Goal: Book appointment/travel/reservation

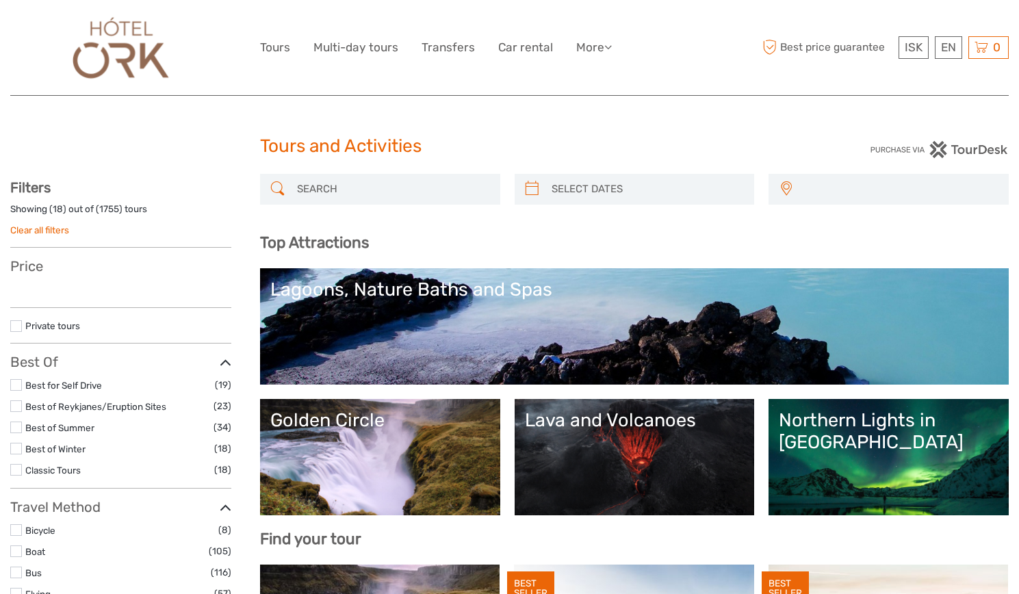
select select
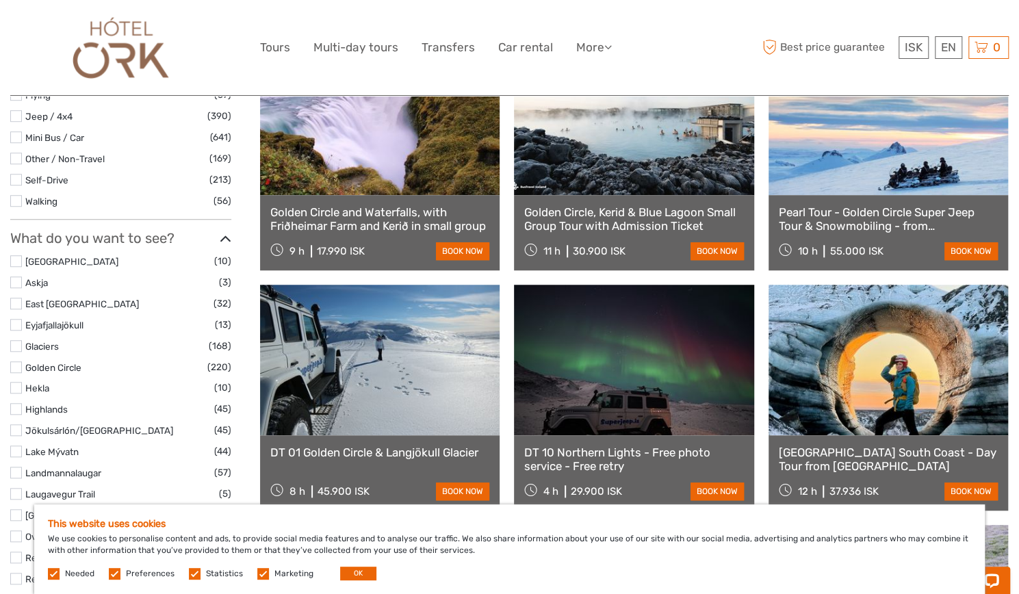
scroll to position [547, 0]
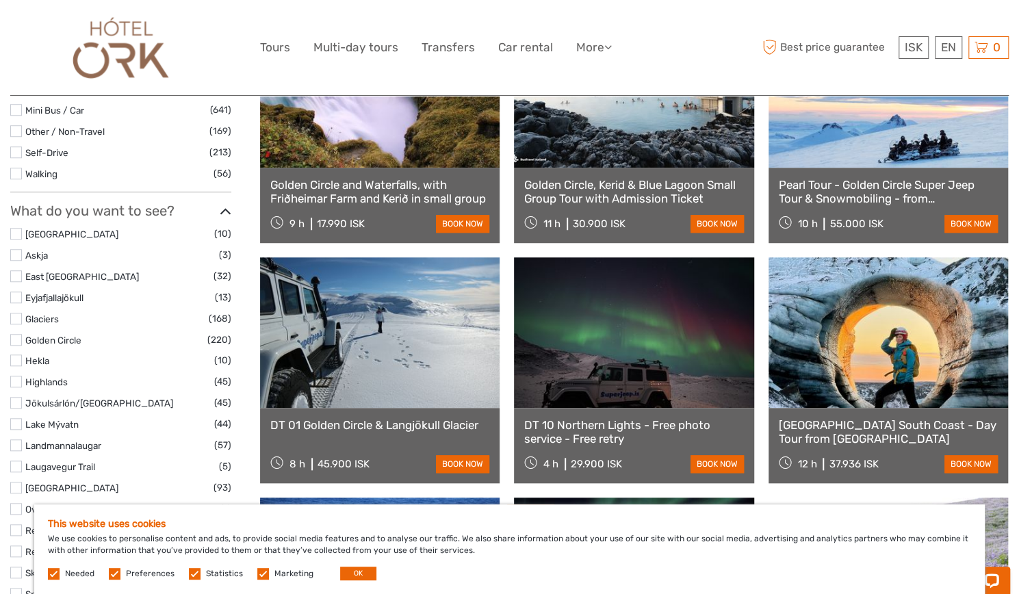
click at [14, 234] on label at bounding box center [16, 234] width 12 height 12
click at [0, 0] on input "checkbox" at bounding box center [0, 0] width 0 height 0
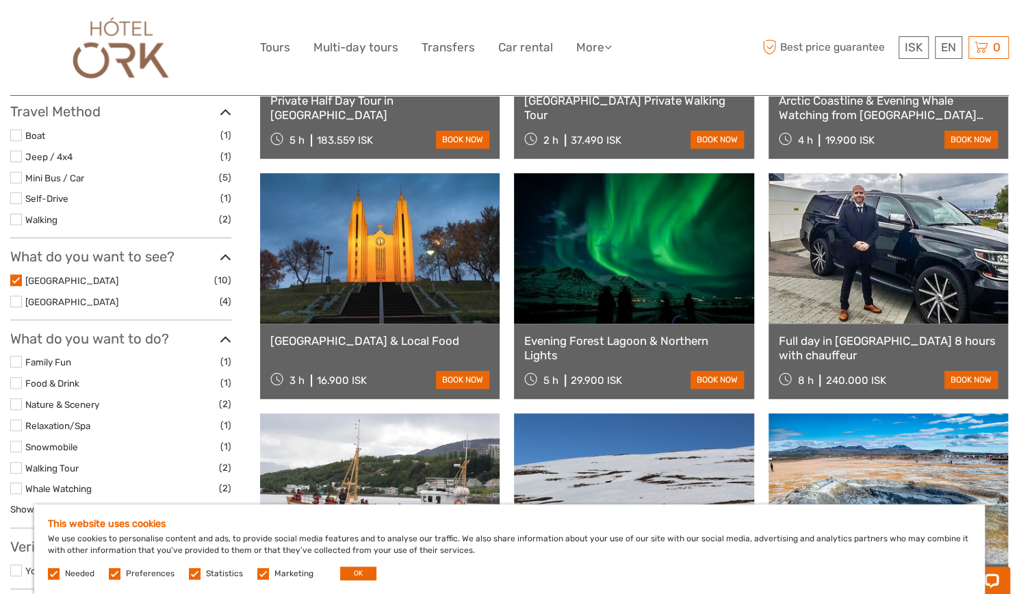
scroll to position [346, 0]
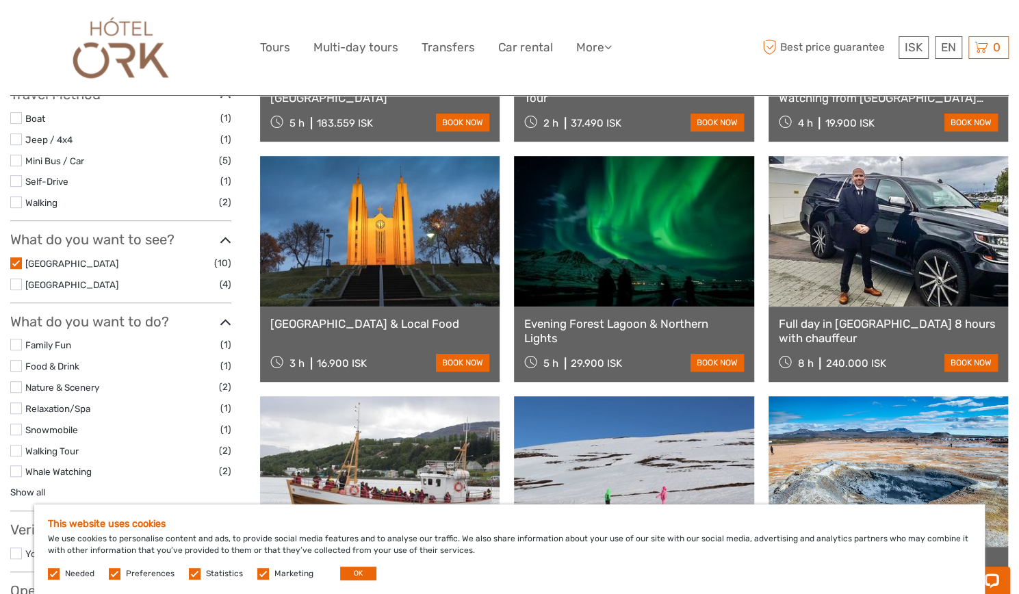
click at [16, 257] on label at bounding box center [16, 263] width 12 height 12
click at [0, 0] on input "checkbox" at bounding box center [0, 0] width 0 height 0
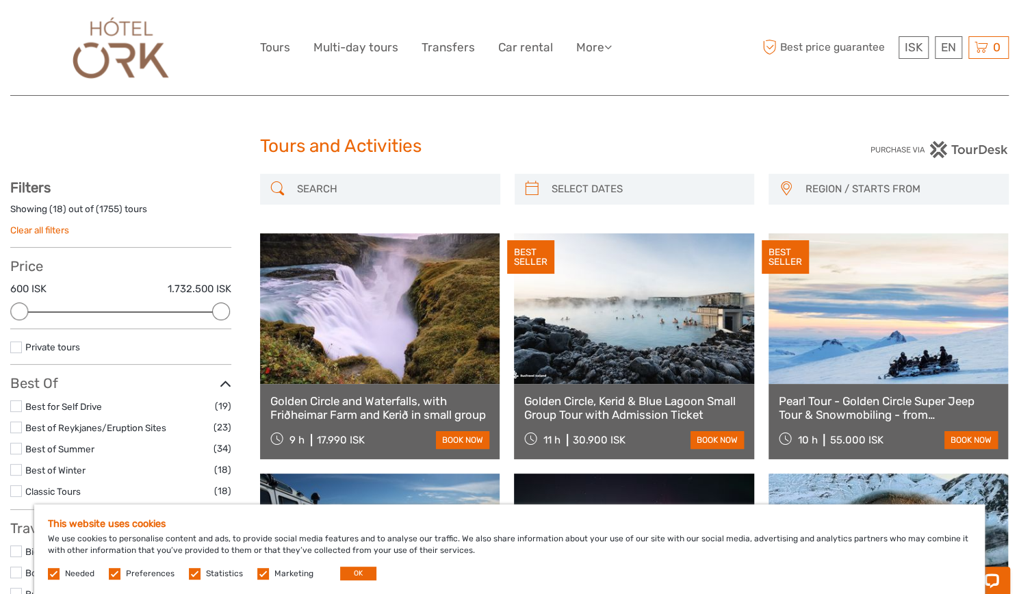
click at [859, 185] on span "REGION / STARTS FROM" at bounding box center [899, 189] width 203 height 23
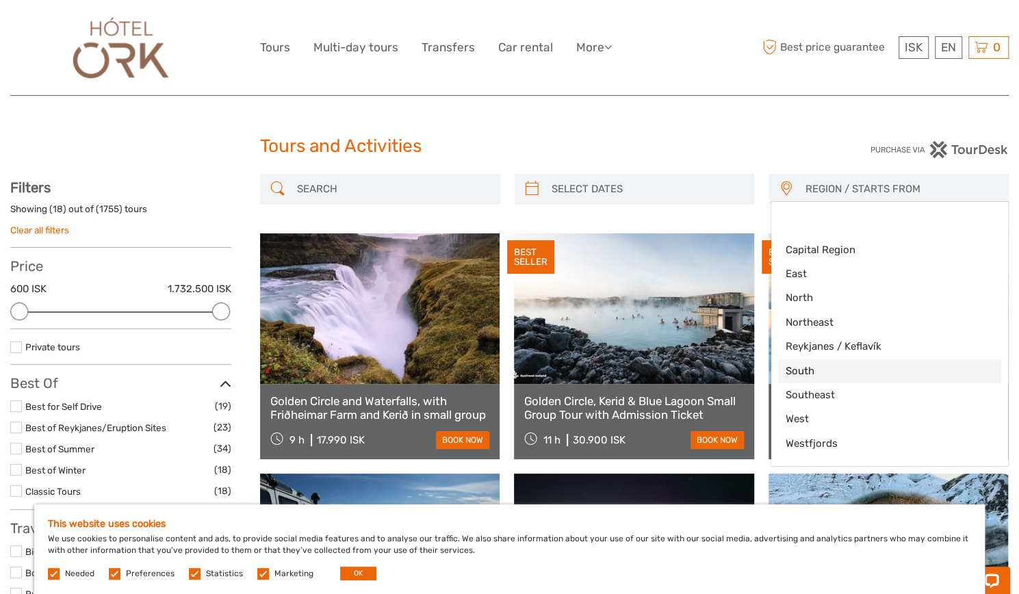
click at [804, 367] on span "South" at bounding box center [878, 371] width 186 height 14
select select "South"
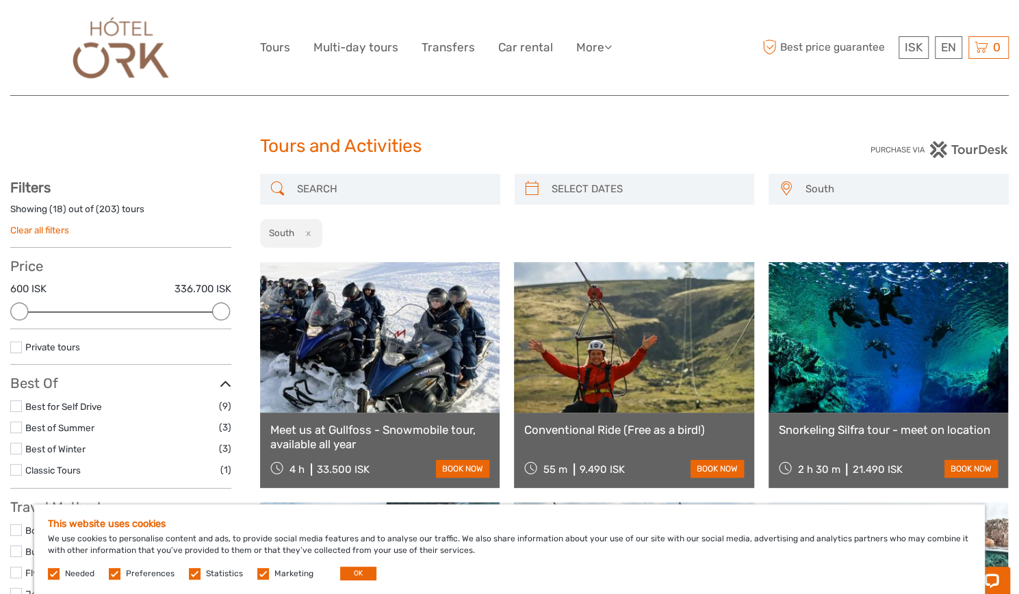
click at [571, 4] on div "ISK ISK € $ £ EN English Español Deutsch Tours Multi-day tours Transfers Car re…" at bounding box center [509, 47] width 998 height 95
